Goal: Task Accomplishment & Management: Use online tool/utility

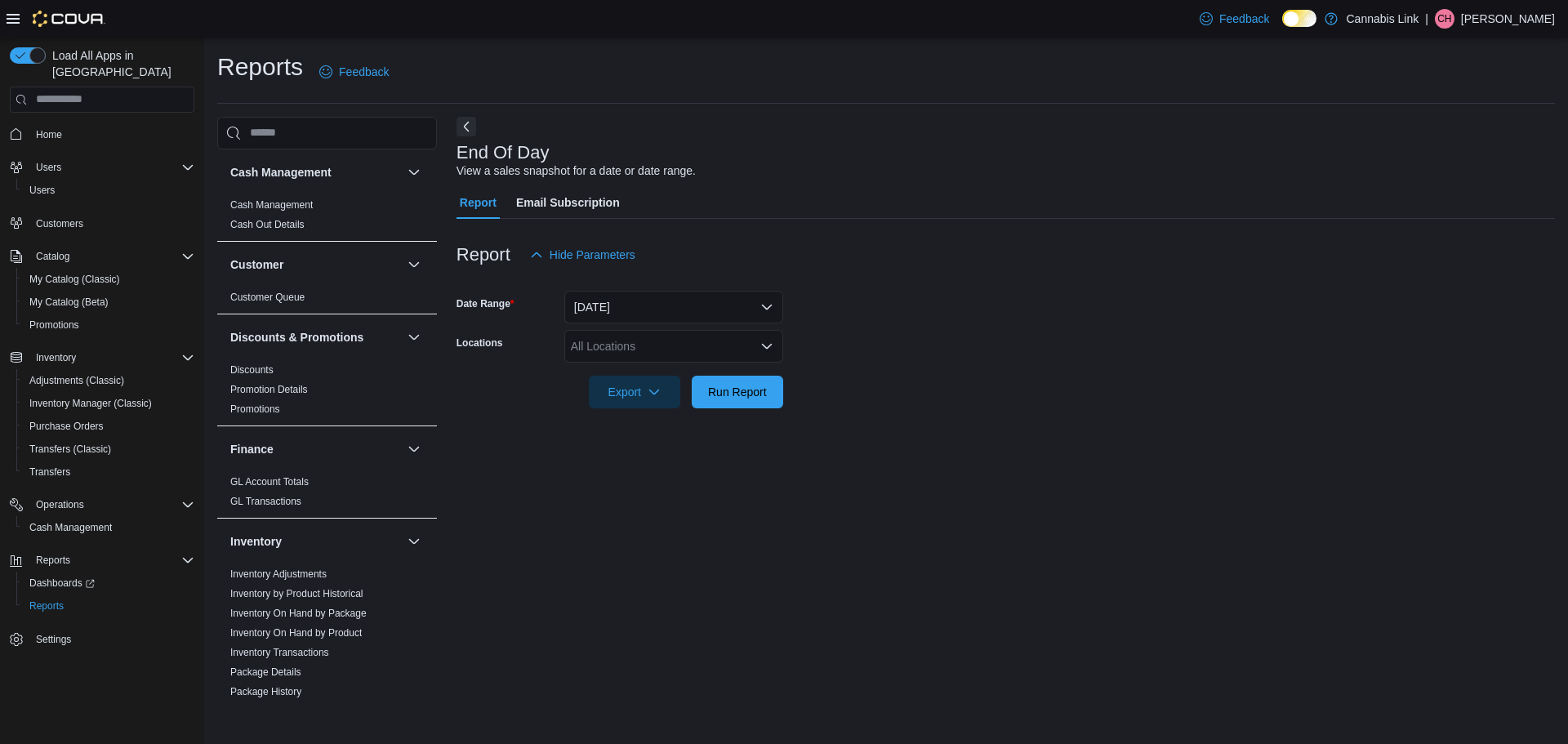
click at [622, 336] on div "All Locations" at bounding box center [674, 346] width 219 height 32
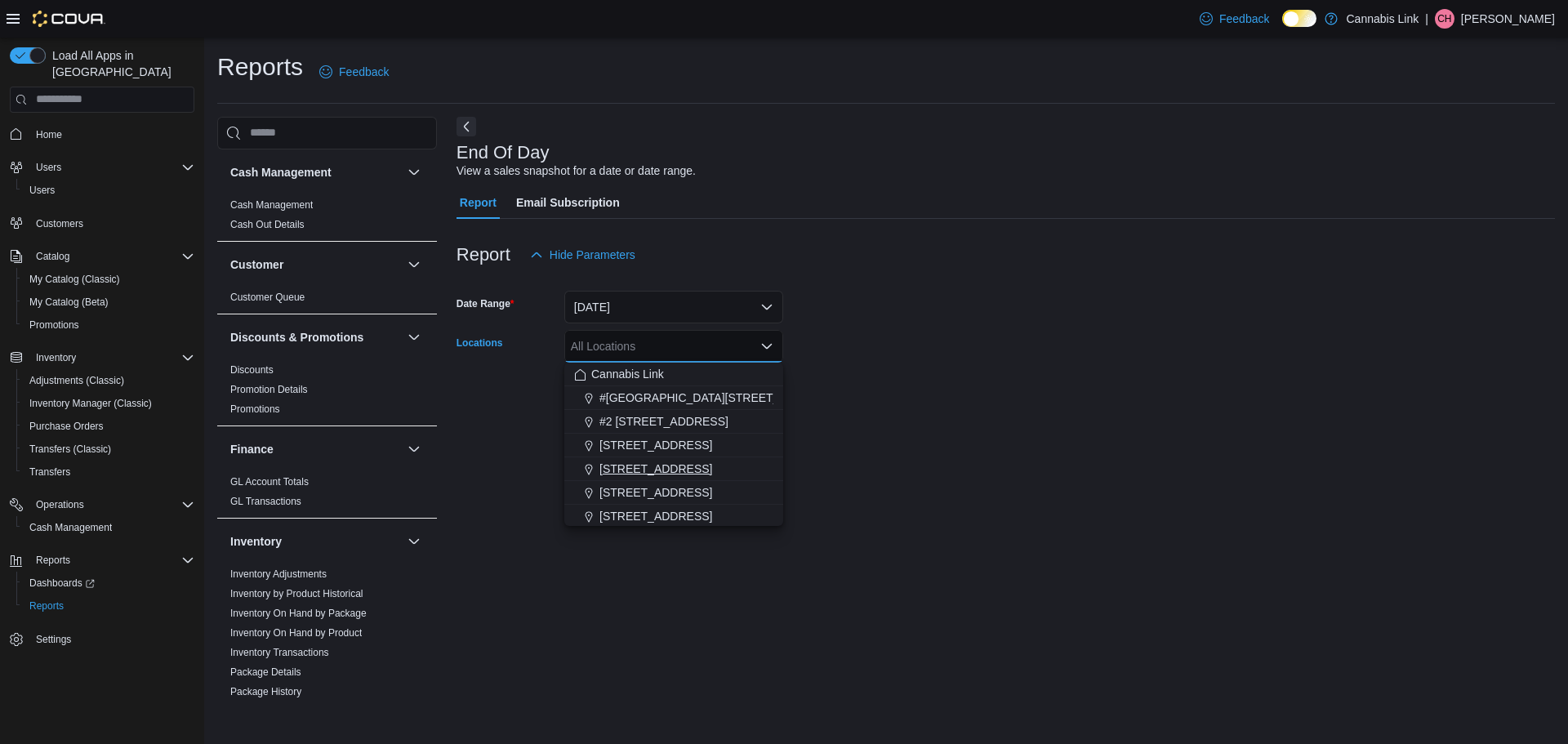
click at [668, 464] on span "[STREET_ADDRESS]" at bounding box center [656, 469] width 113 height 17
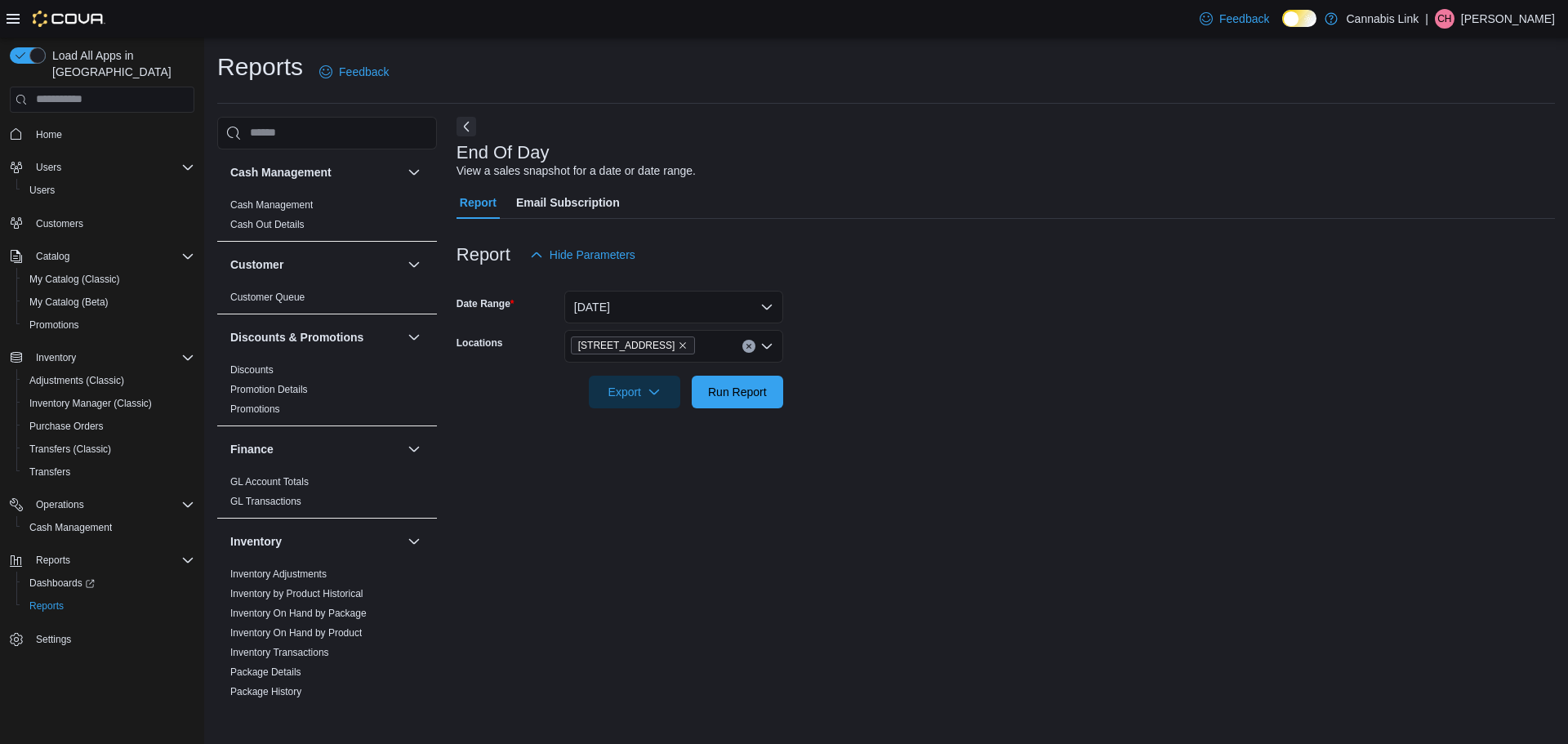
click at [993, 422] on div at bounding box center [1006, 418] width 1098 height 20
click at [637, 394] on span "Export" at bounding box center [635, 391] width 72 height 32
click at [637, 449] on button "Export to Pdf" at bounding box center [637, 457] width 93 height 32
